Goal: Task Accomplishment & Management: Manage account settings

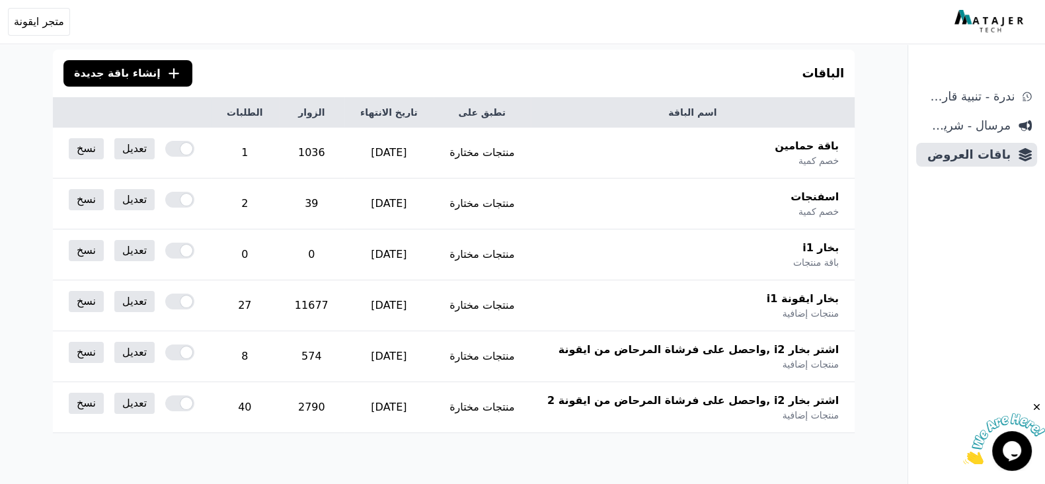
scroll to position [165, 0]
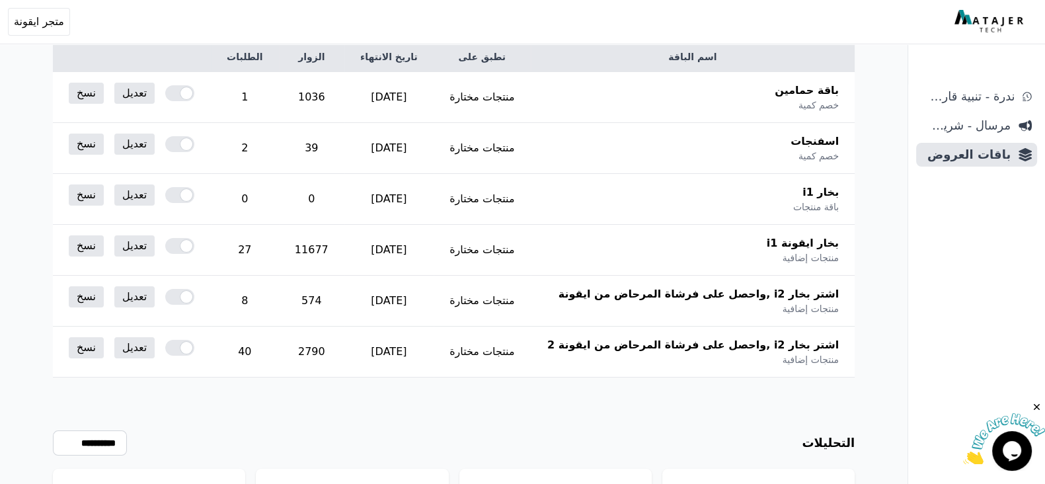
click at [994, 24] on img at bounding box center [991, 22] width 72 height 24
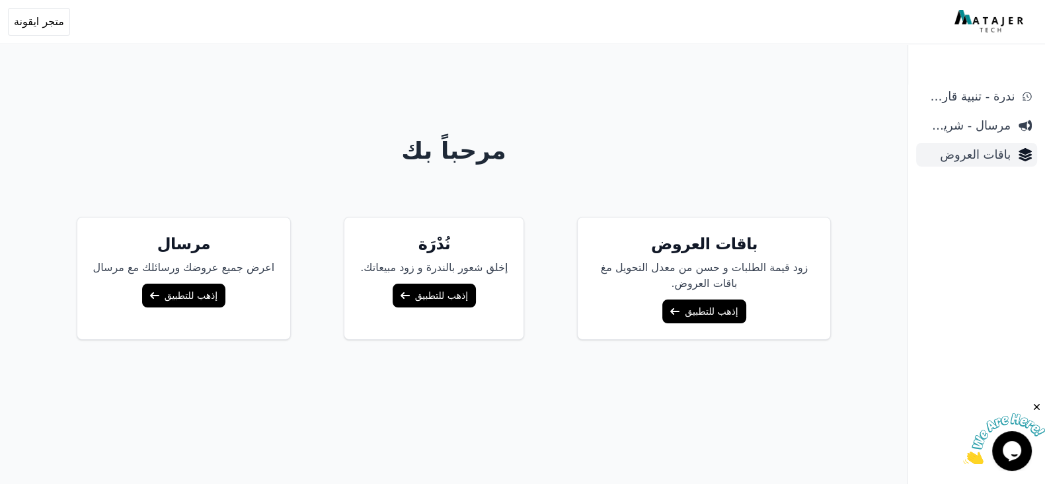
click at [996, 147] on span "باقات العروض" at bounding box center [966, 154] width 89 height 19
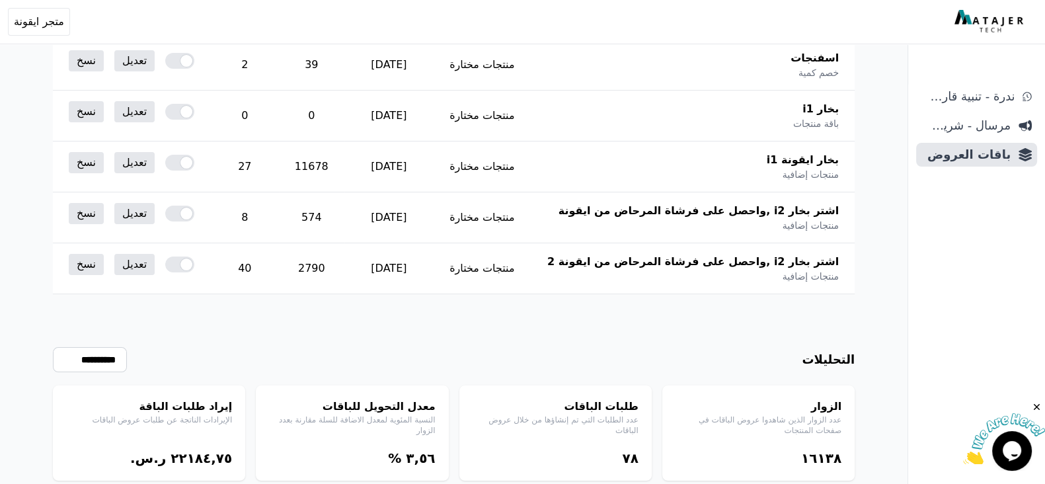
scroll to position [165, 0]
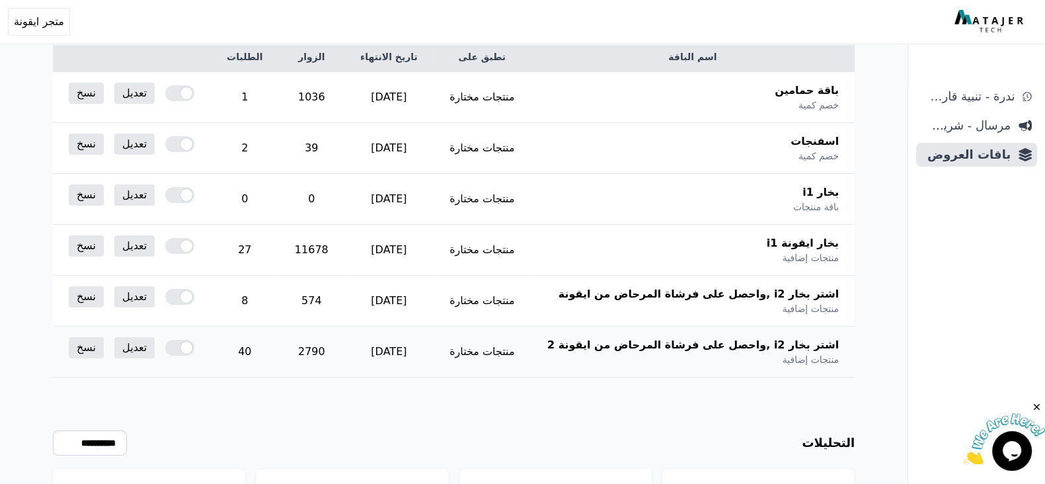
click at [256, 353] on td "40" at bounding box center [245, 352] width 68 height 51
click at [260, 351] on td "40" at bounding box center [245, 352] width 68 height 51
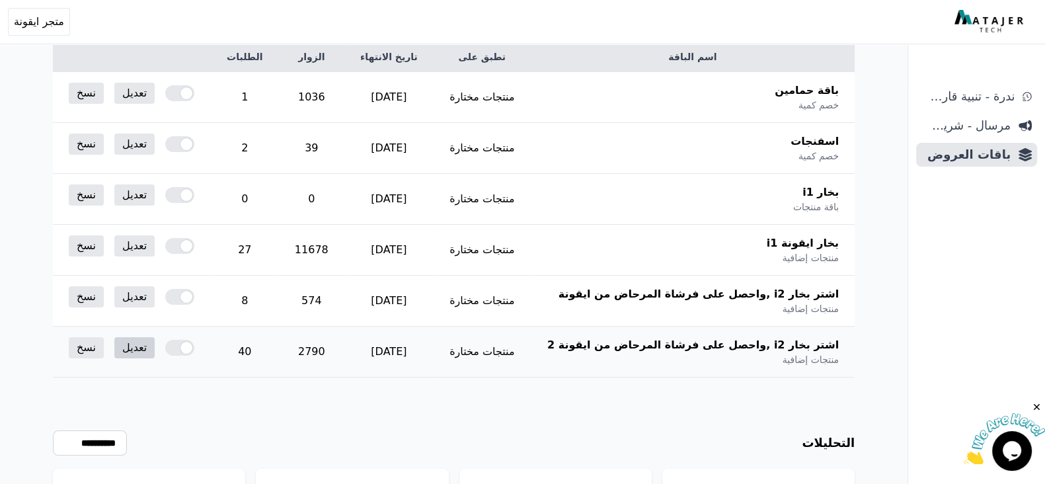
click at [139, 342] on link "تعديل" at bounding box center [134, 347] width 40 height 21
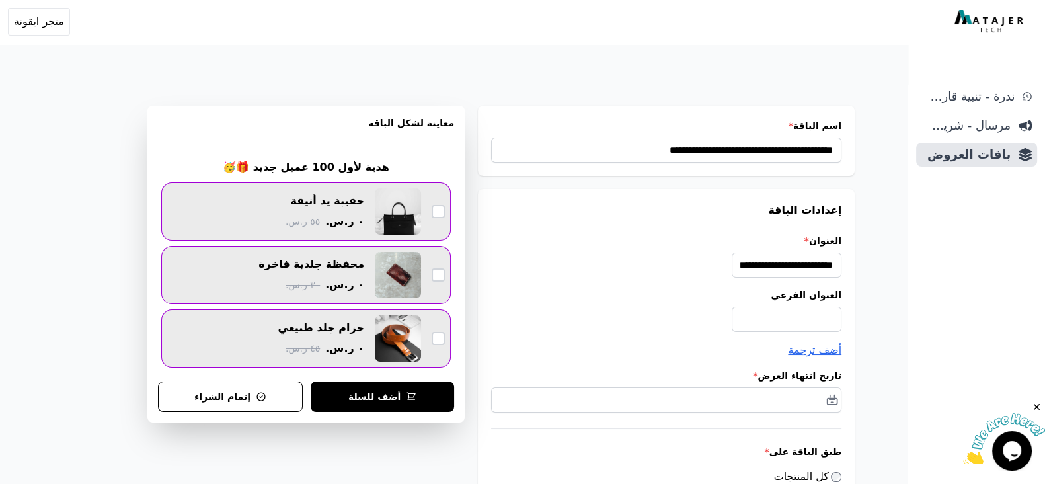
click at [996, 13] on img at bounding box center [991, 22] width 72 height 24
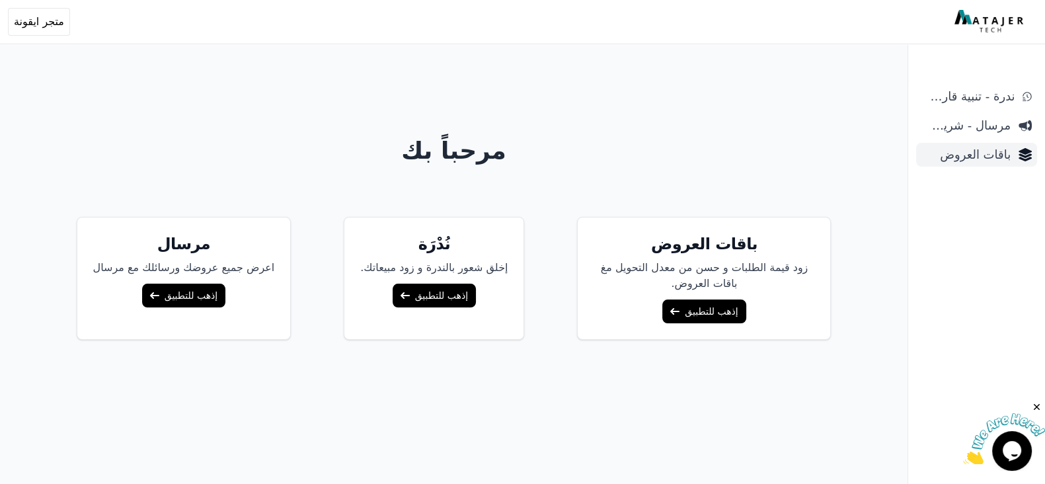
click at [979, 152] on span "باقات العروض" at bounding box center [966, 154] width 89 height 19
